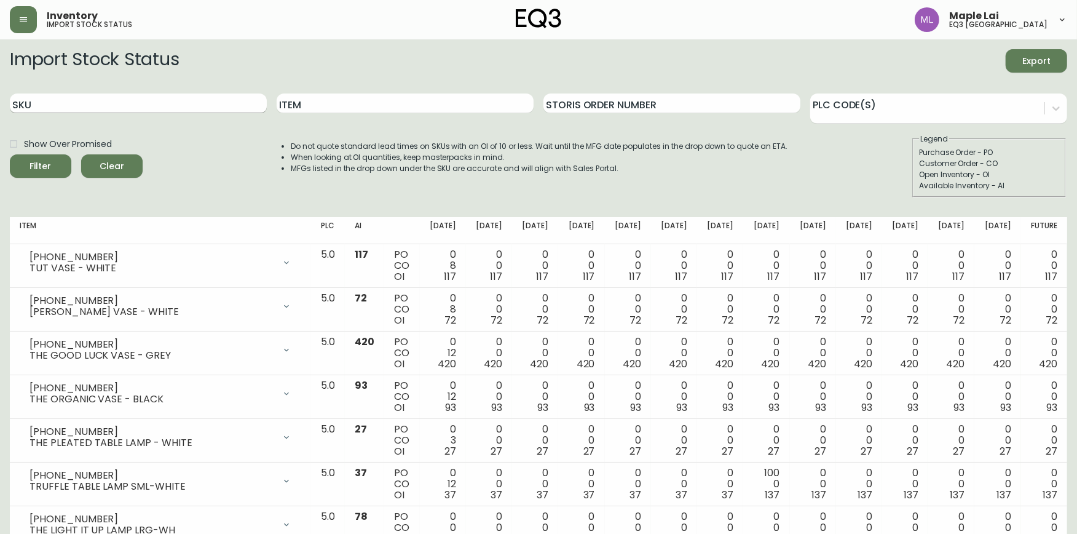
click at [170, 100] on input "SKU" at bounding box center [138, 103] width 257 height 20
paste input "3020-411-35-A"
click at [10, 154] on button "Filter" at bounding box center [40, 165] width 61 height 23
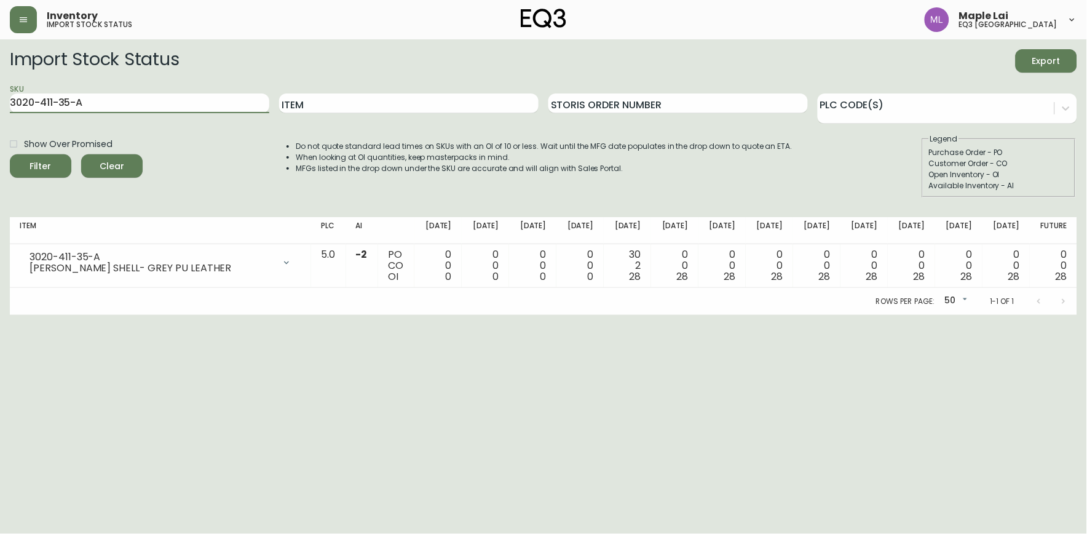
drag, startPoint x: 99, startPoint y: 101, endPoint x: -1, endPoint y: 102, distance: 100.2
click at [0, 102] on html "Inventory import stock status Maple Lai eq3 [GEOGRAPHIC_DATA] Import Stock Stat…" at bounding box center [543, 157] width 1087 height 315
paste input "812-1"
click at [10, 154] on button "Filter" at bounding box center [40, 165] width 61 height 23
type input "3"
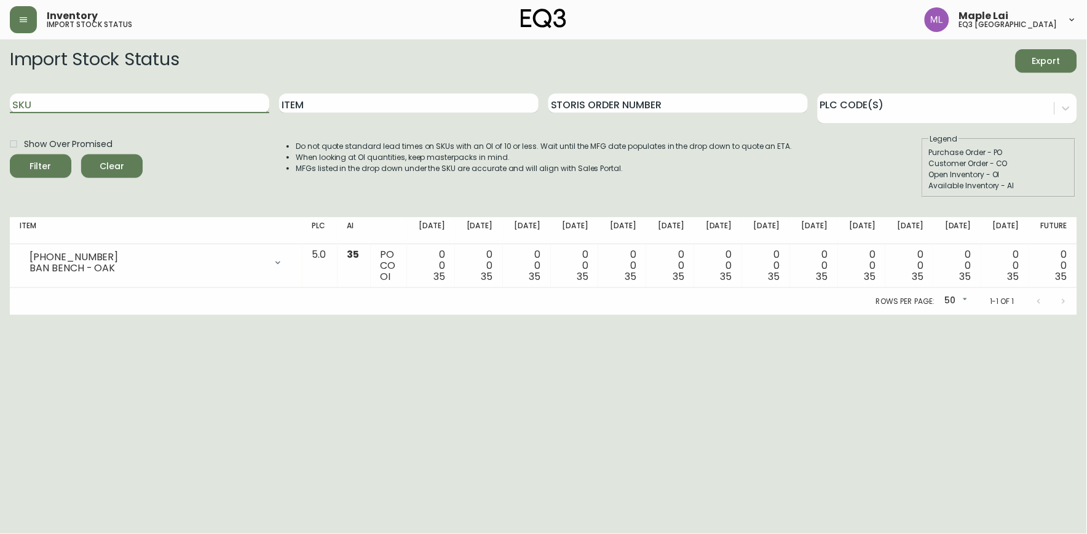
click at [139, 101] on input "SKU" at bounding box center [140, 103] width 260 height 20
paste input "[PHONE_NUMBER]"
type input "[PHONE_NUMBER]"
click at [10, 154] on button "Filter" at bounding box center [40, 165] width 61 height 23
